Goal: Information Seeking & Learning: Learn about a topic

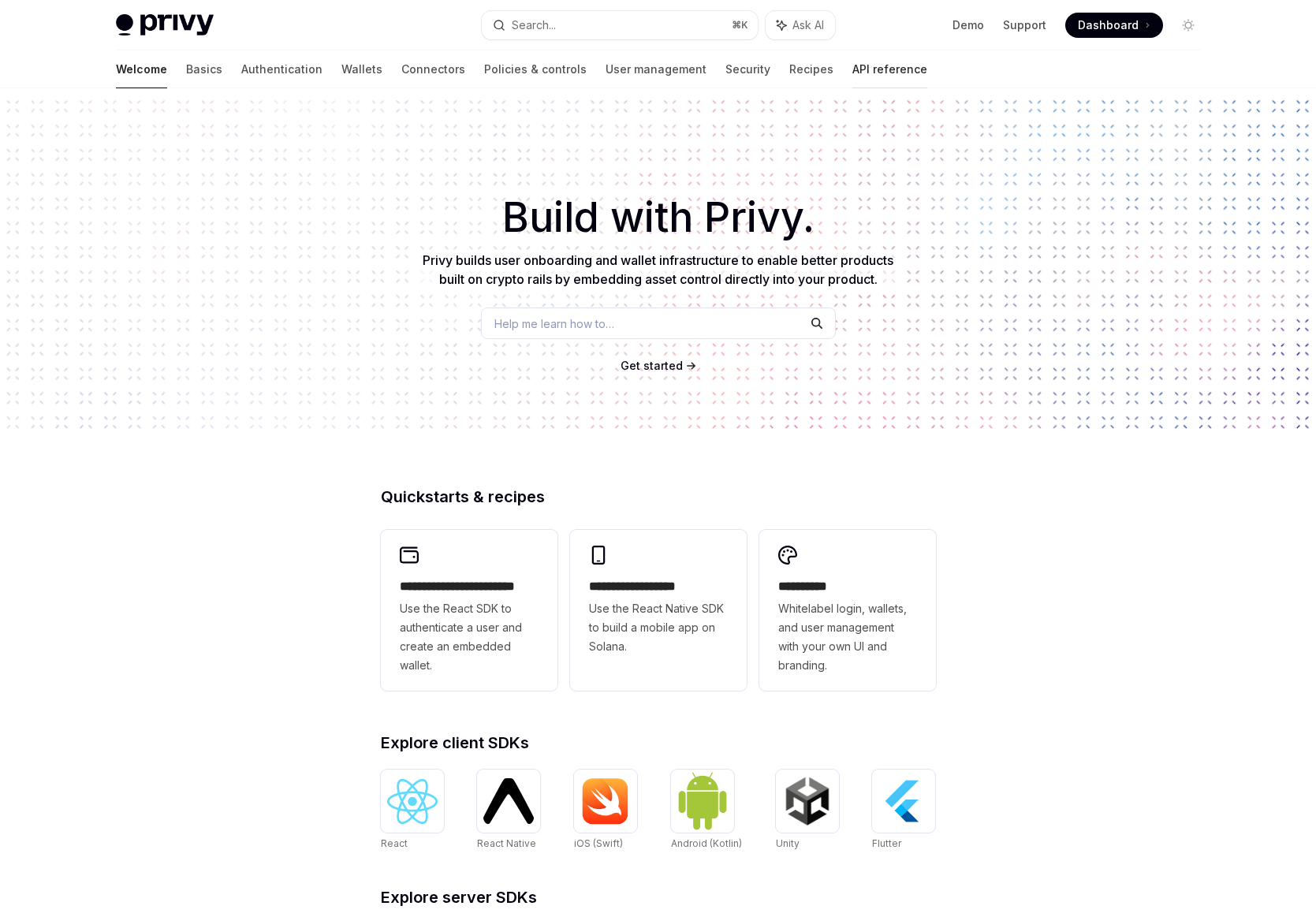
click at [853, 65] on link "API reference" at bounding box center [890, 69] width 75 height 38
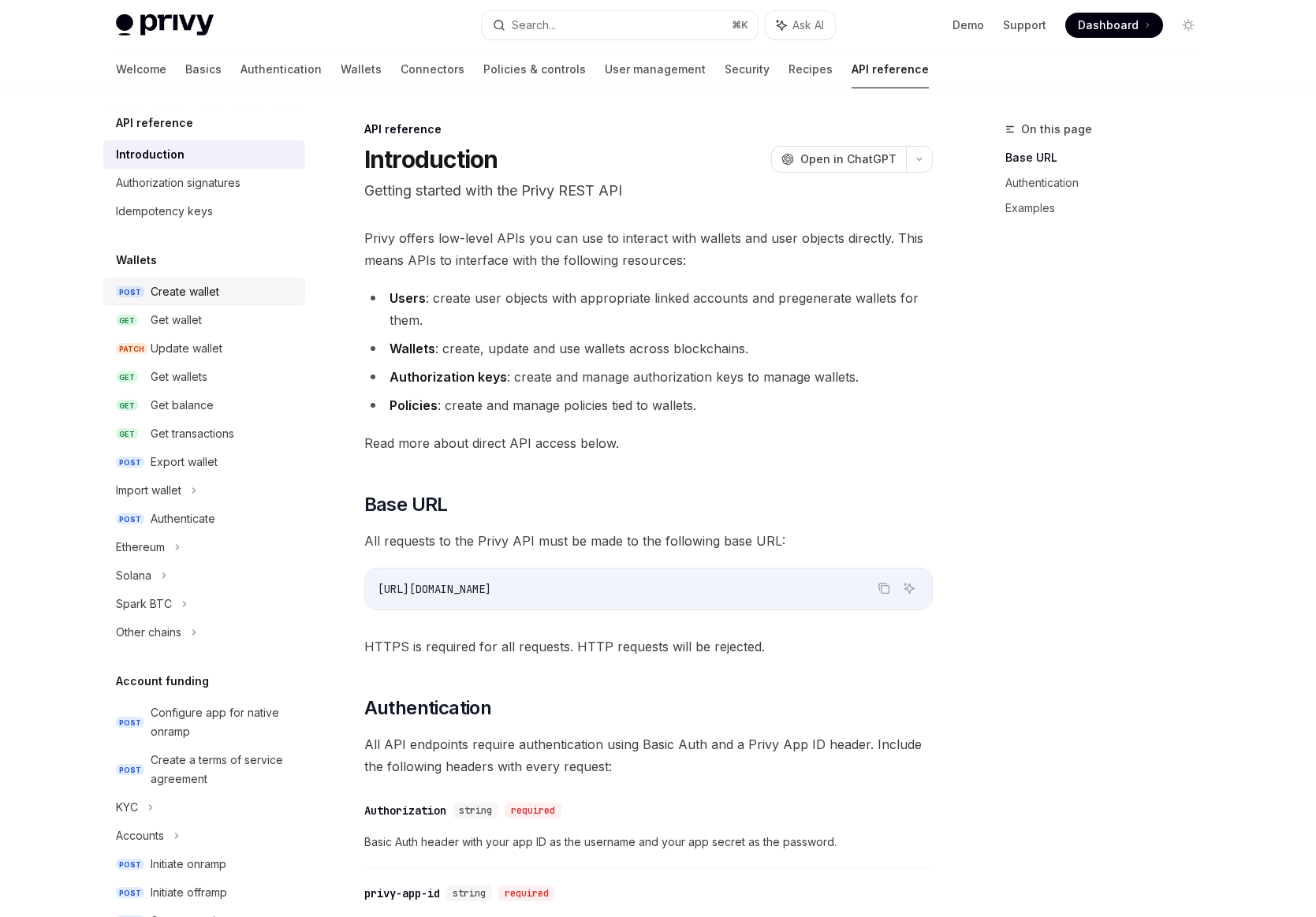
click at [194, 286] on div "Create wallet" at bounding box center [184, 292] width 69 height 19
type textarea "*"
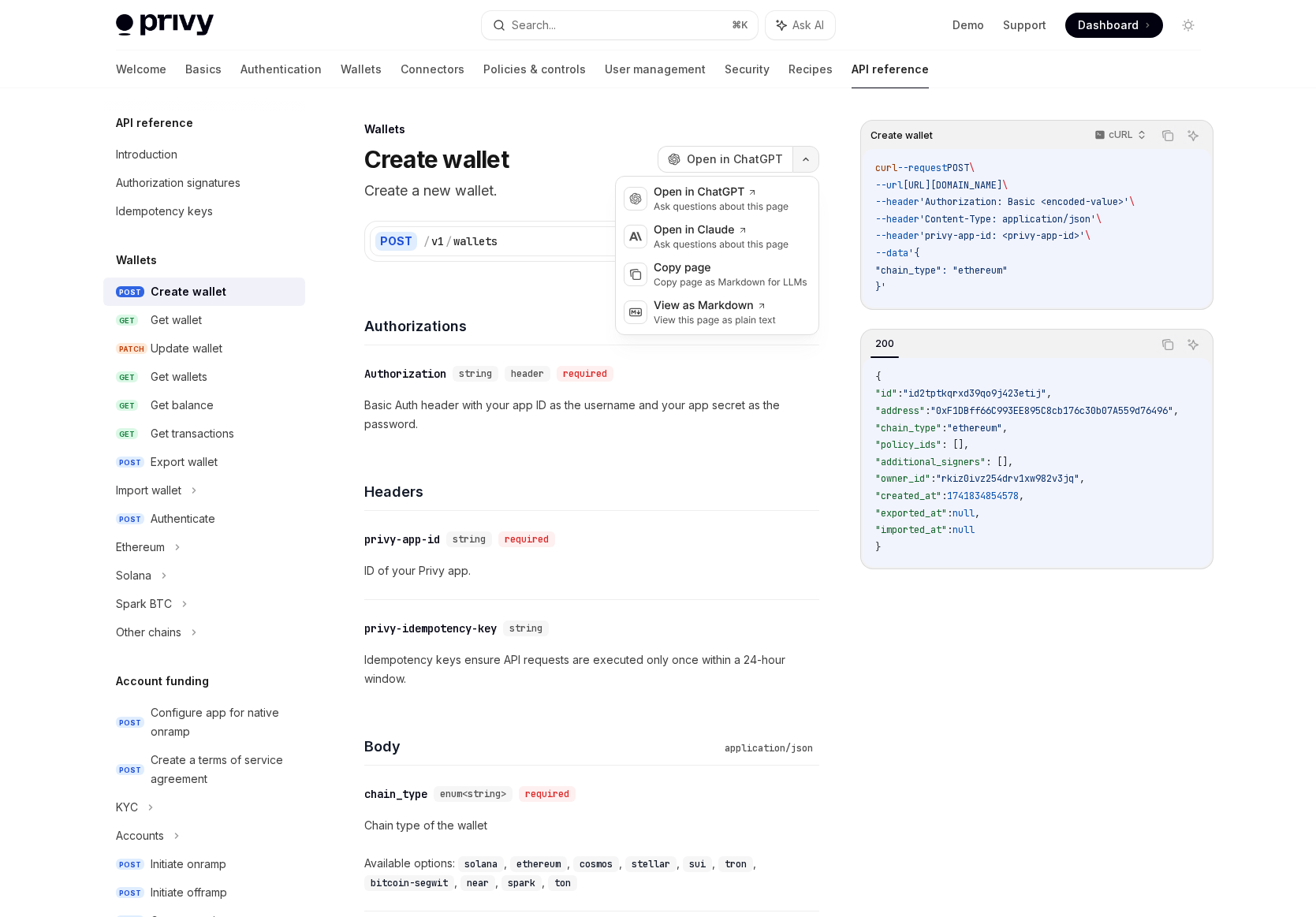
click at [810, 161] on button "button" at bounding box center [806, 159] width 27 height 27
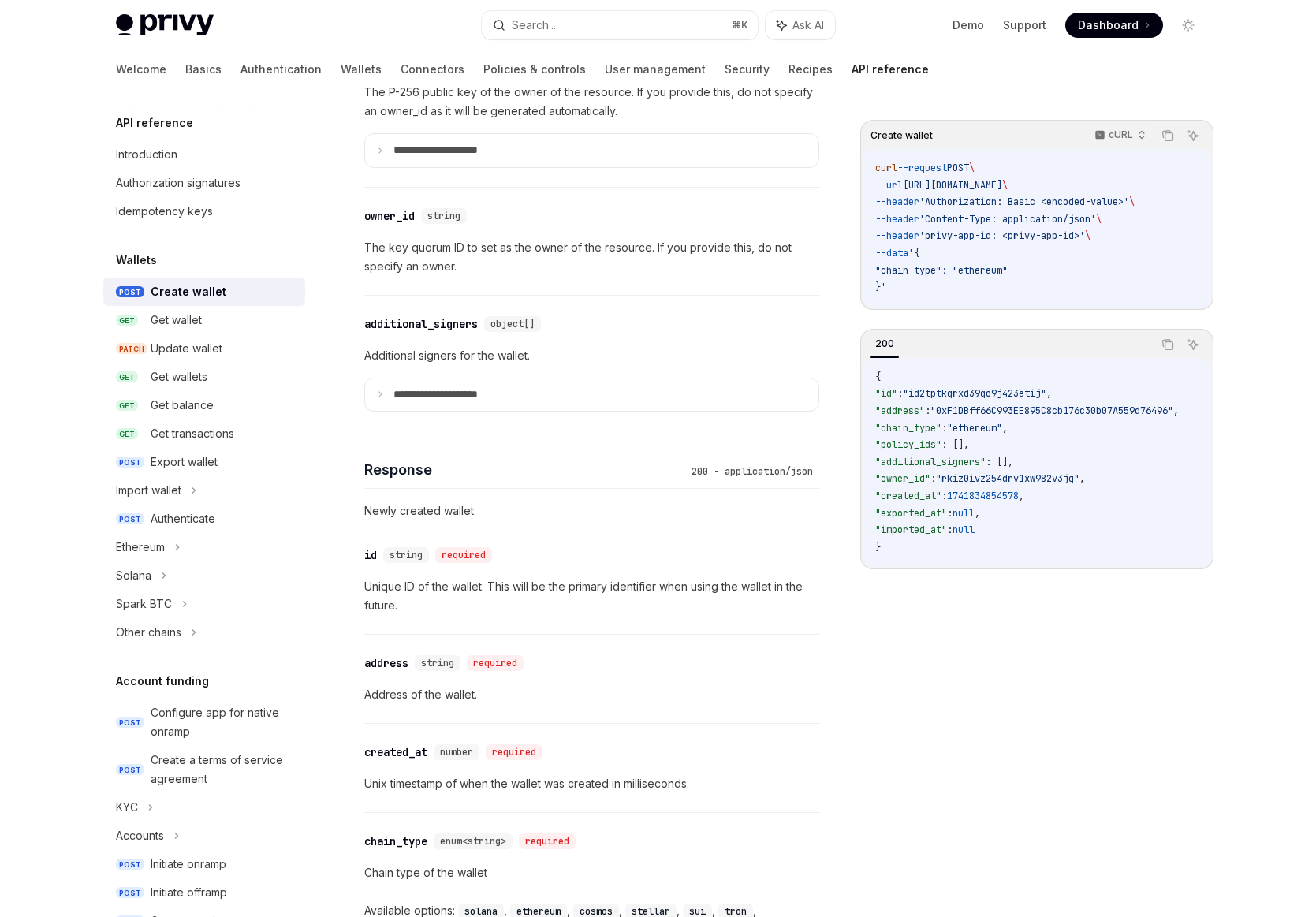
scroll to position [1976, 0]
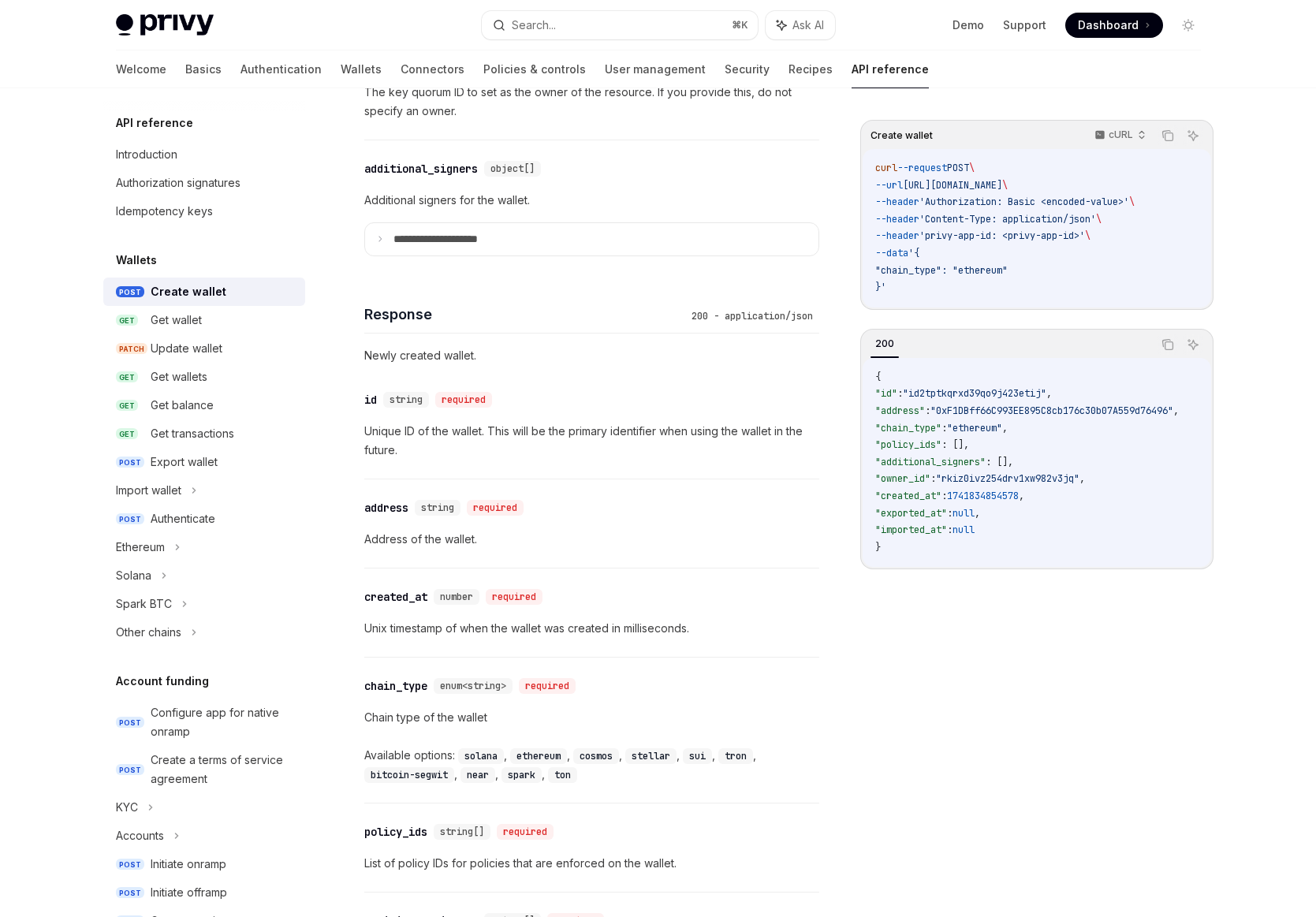
scroll to position [562, 0]
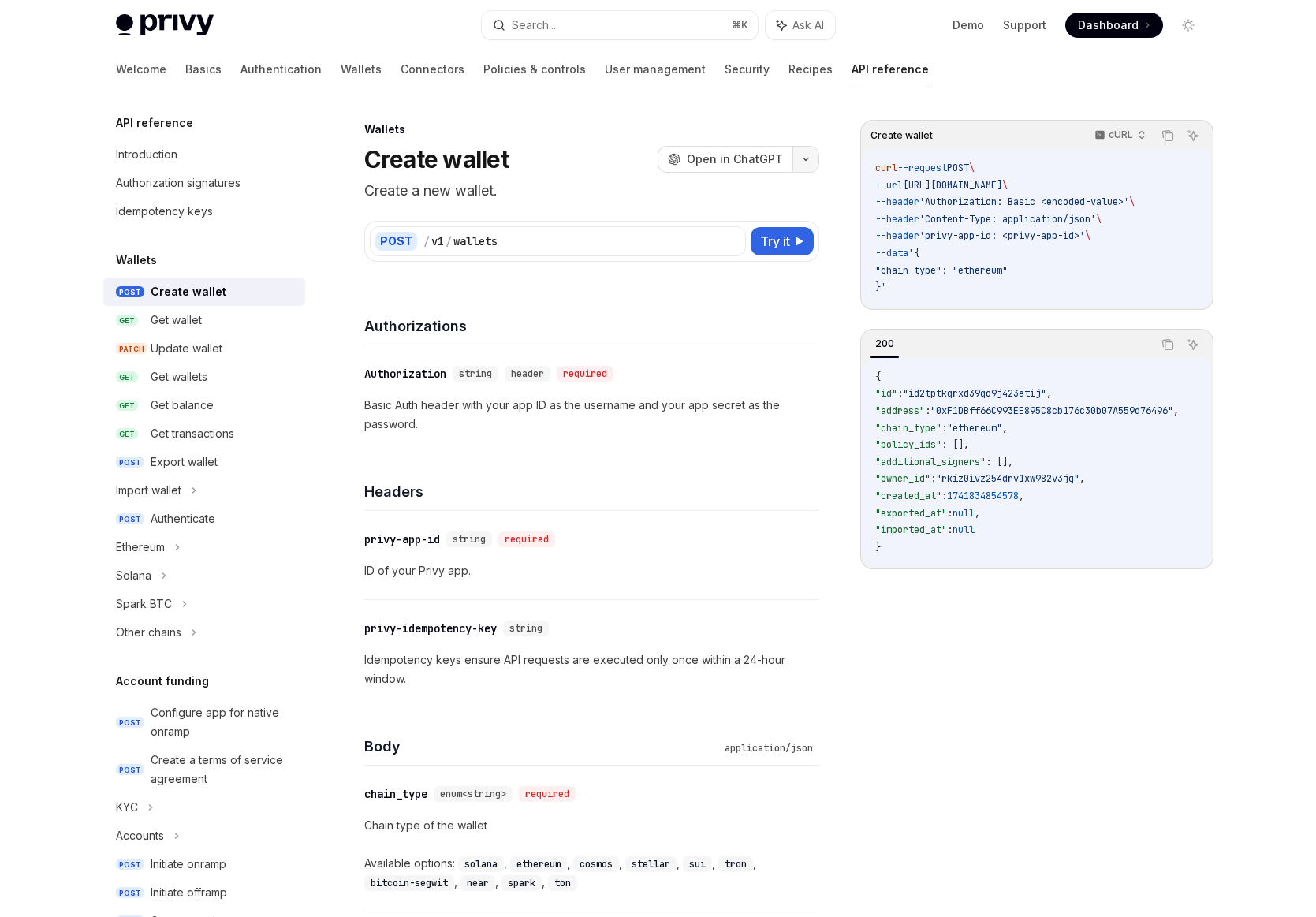
click at [815, 161] on button "button" at bounding box center [806, 159] width 27 height 27
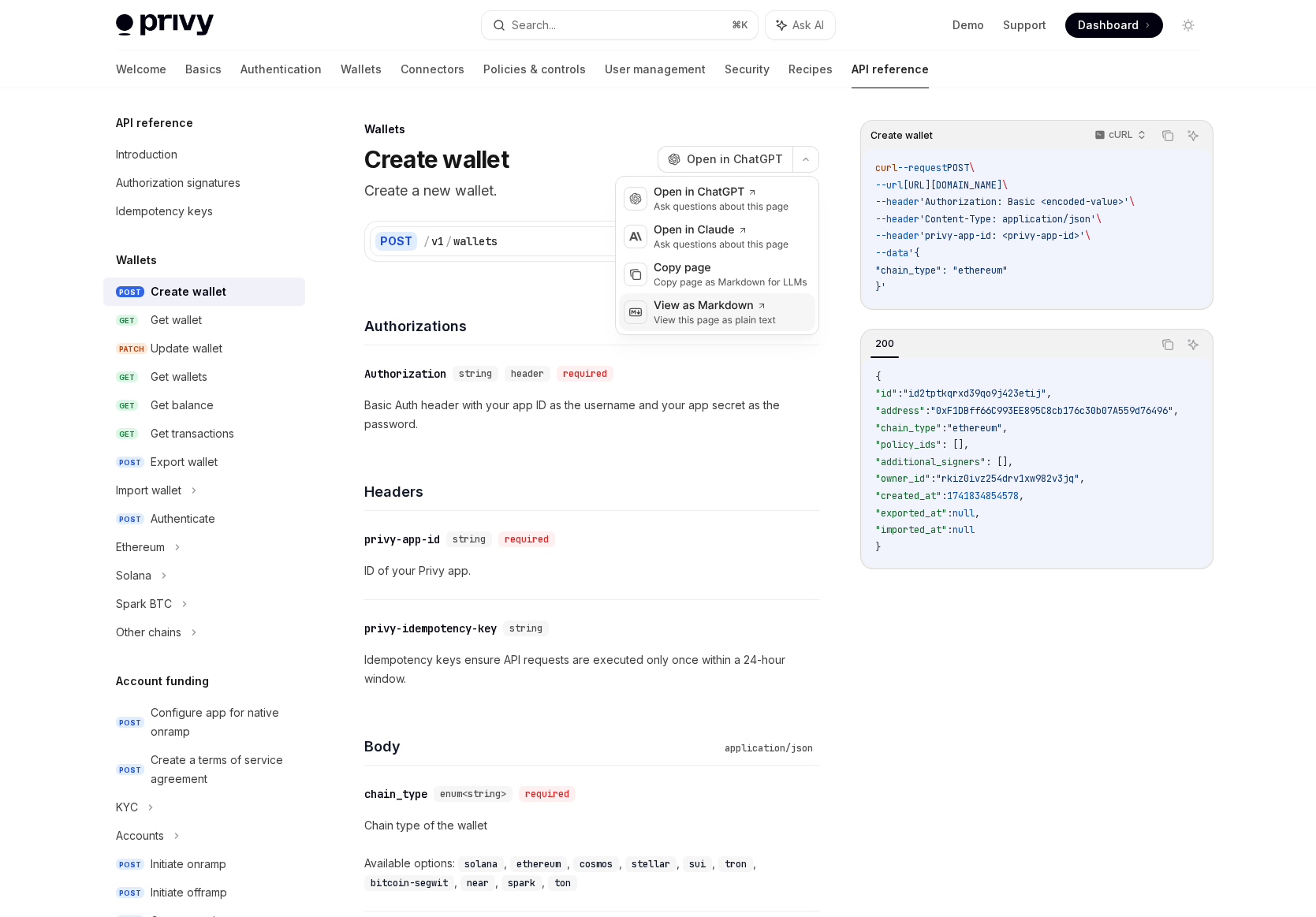
click at [748, 301] on div "View as Markdown" at bounding box center [715, 306] width 123 height 16
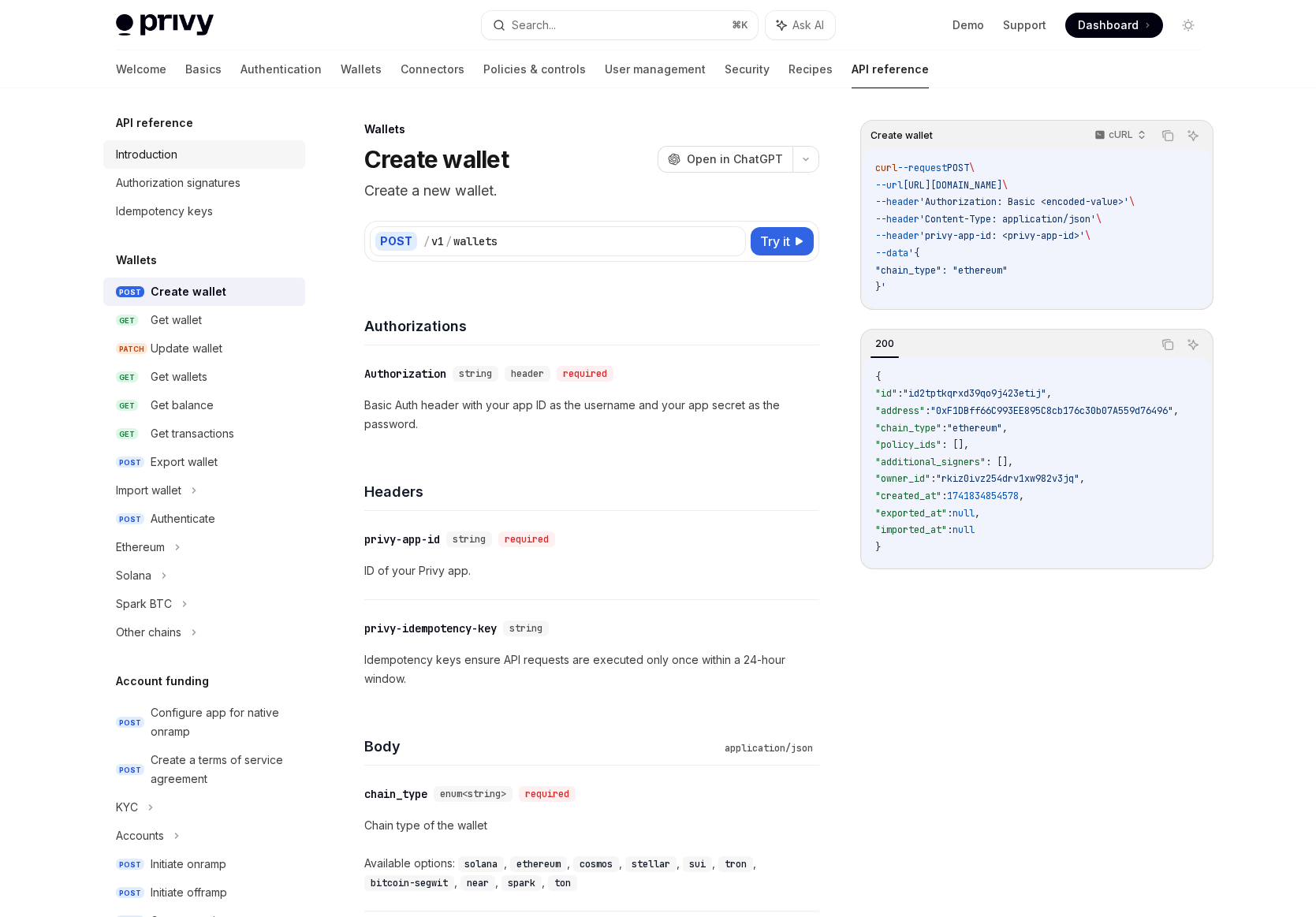
click at [180, 154] on div "Introduction" at bounding box center [206, 154] width 180 height 19
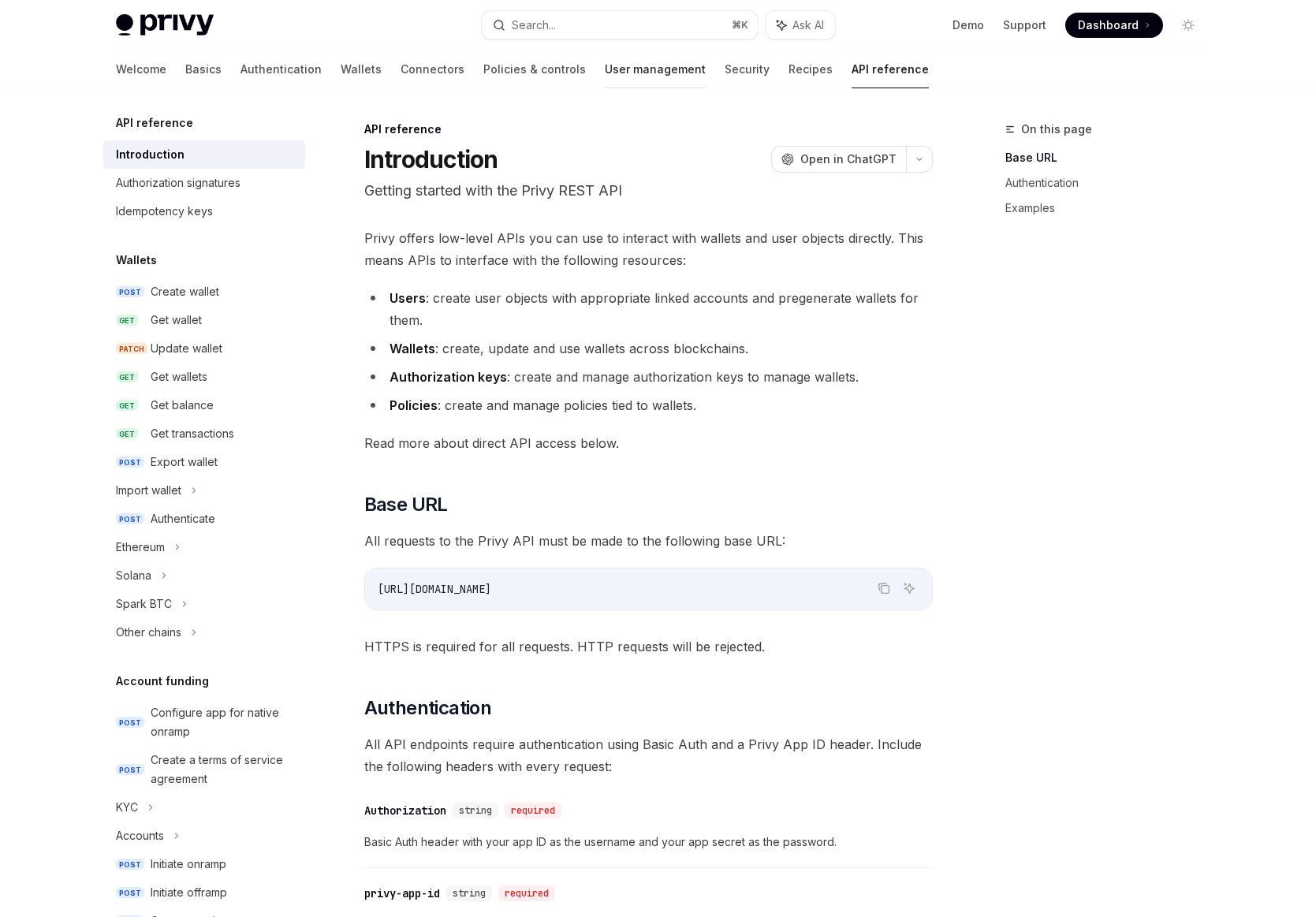
click at [605, 83] on link "User management" at bounding box center [655, 69] width 101 height 38
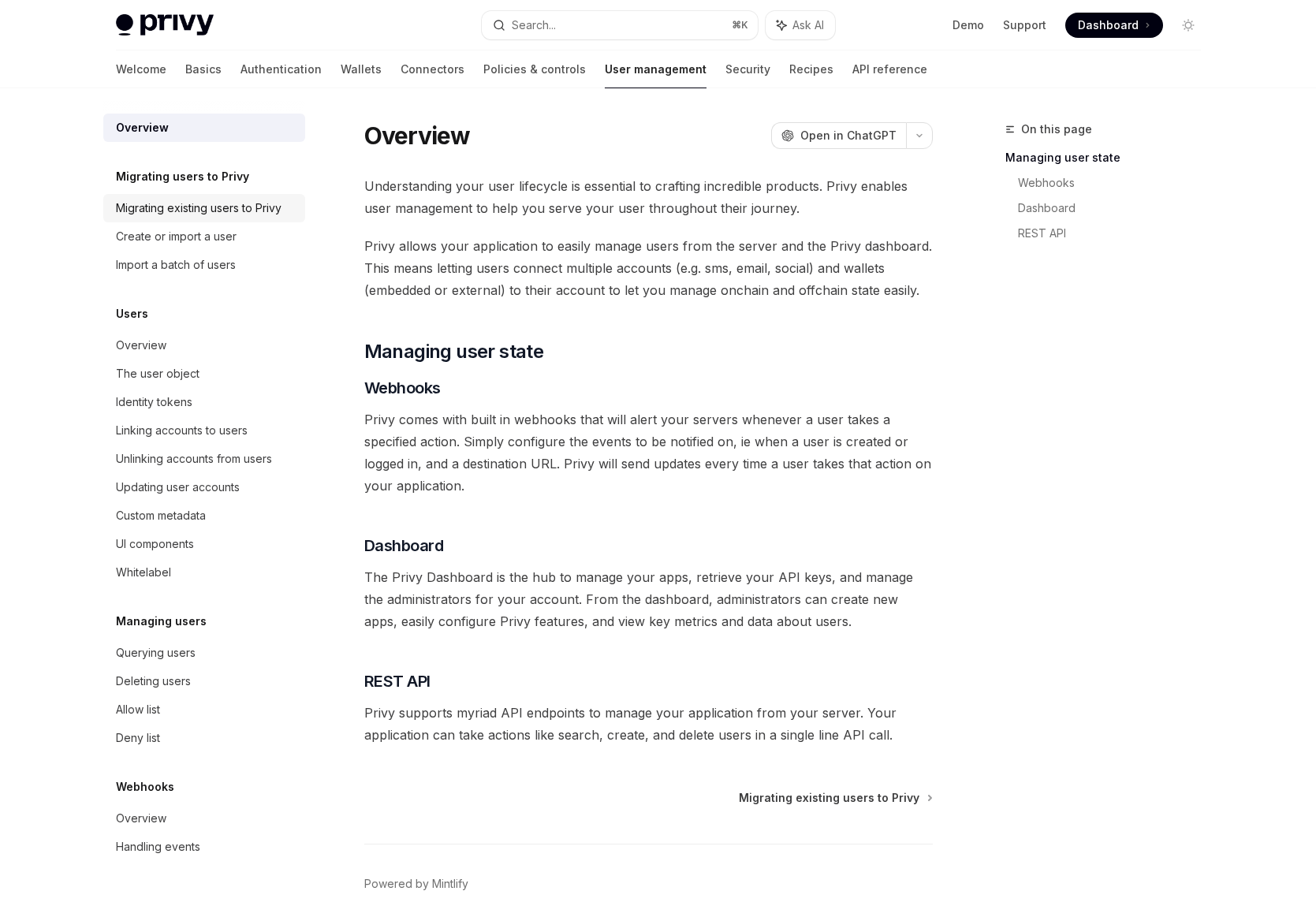
click at [216, 205] on div "Migrating existing users to Privy" at bounding box center [199, 208] width 166 height 19
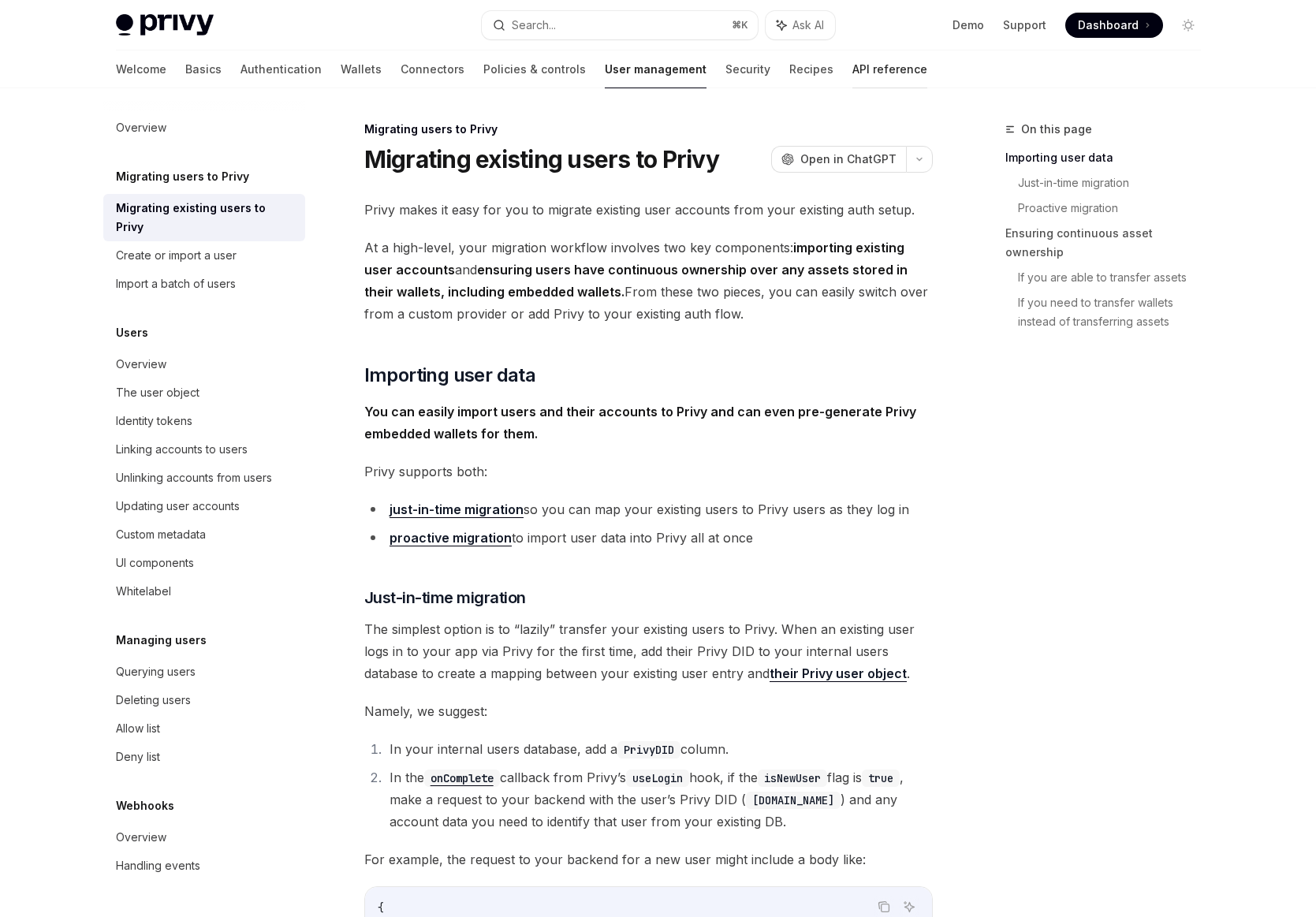
click at [853, 75] on link "API reference" at bounding box center [890, 69] width 75 height 38
type textarea "*"
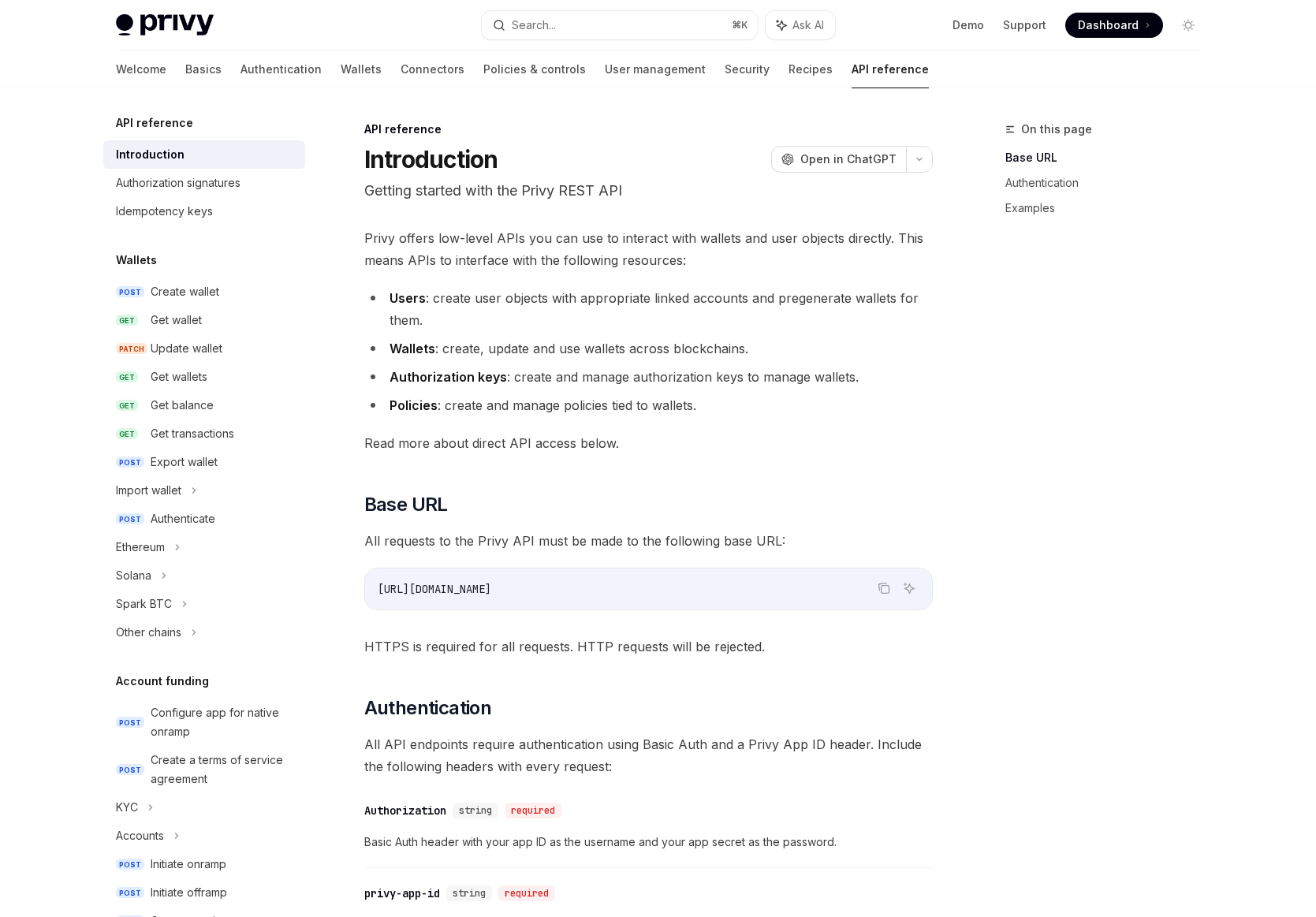
click at [937, 160] on div "On this page Base URL Authentication Examples API reference Introduction OpenAI…" at bounding box center [658, 879] width 1110 height 1581
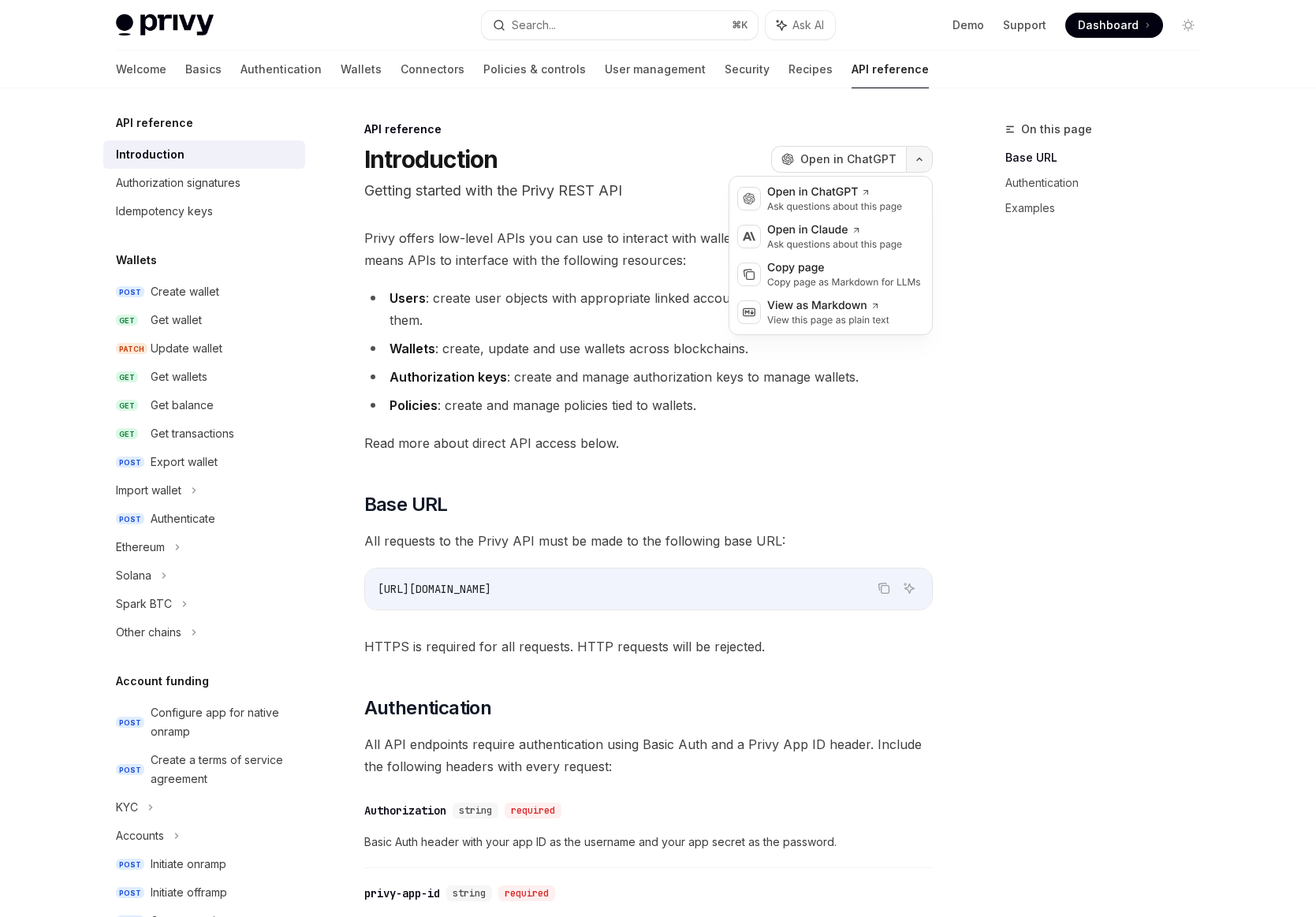
click at [917, 163] on button "button" at bounding box center [920, 159] width 27 height 27
click at [884, 267] on div "Copy page" at bounding box center [845, 268] width 154 height 16
click at [925, 158] on button "button" at bounding box center [920, 159] width 27 height 27
click at [867, 310] on div "View as Markdown" at bounding box center [828, 306] width 123 height 16
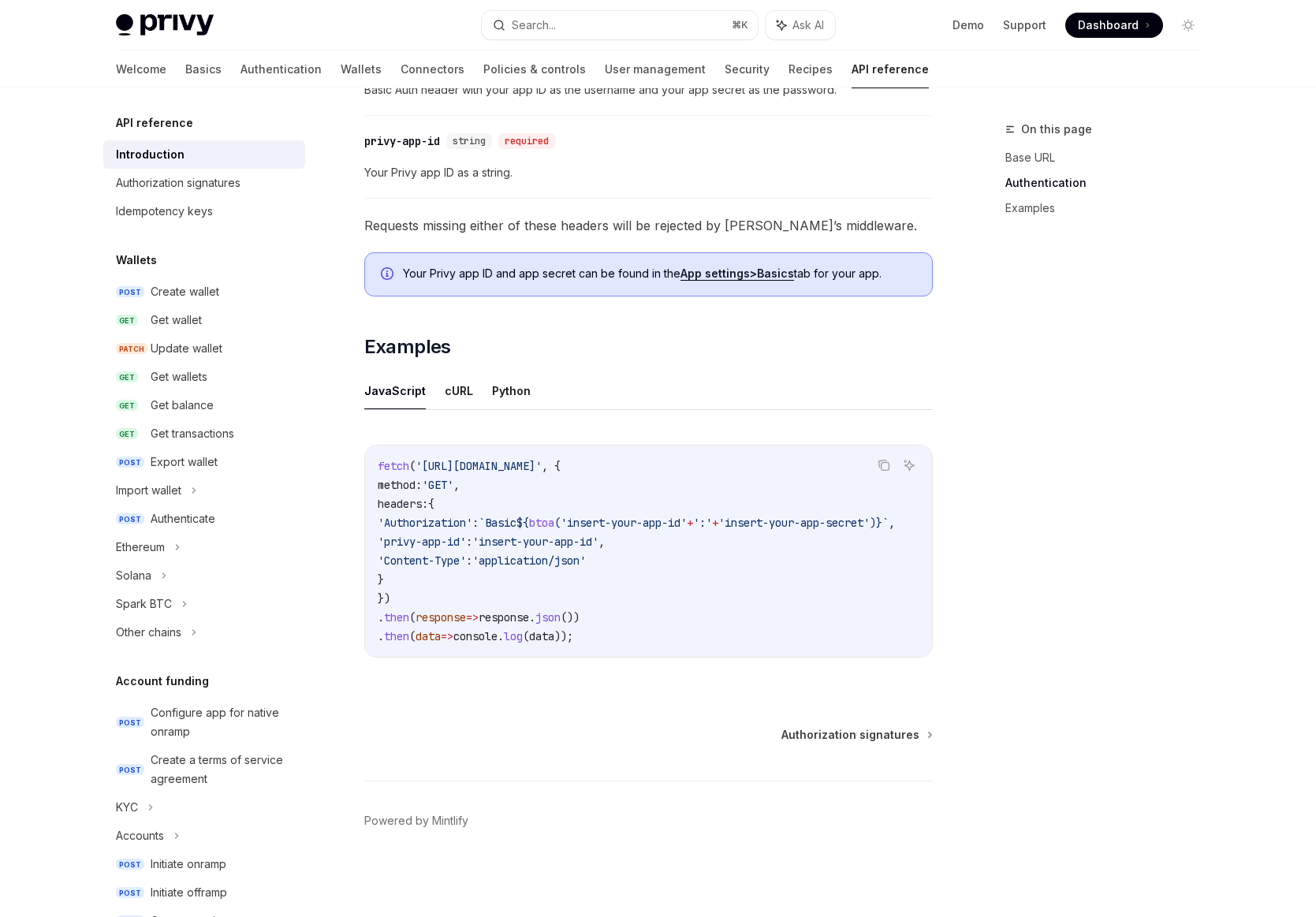
scroll to position [599, 0]
